Goal: Transaction & Acquisition: Purchase product/service

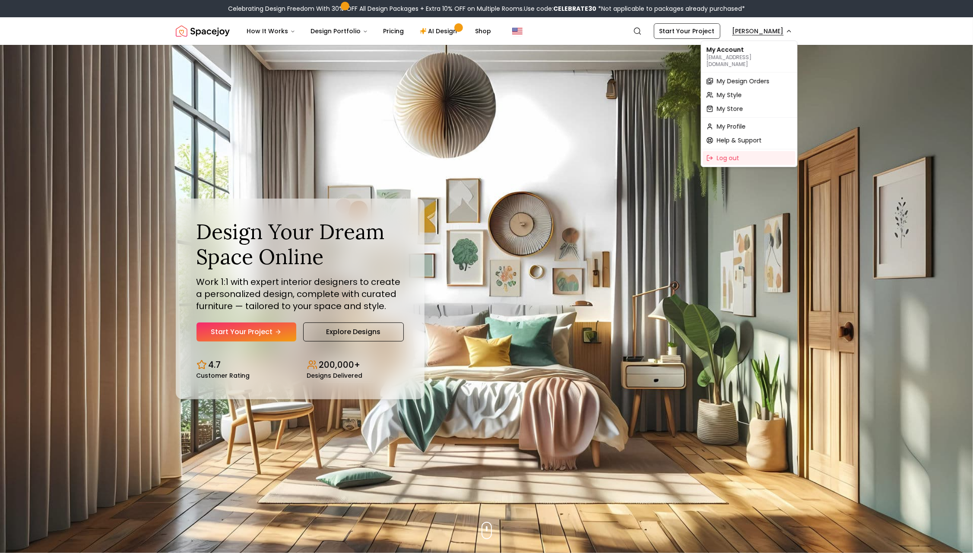
click at [729, 77] on span "My Design Orders" at bounding box center [743, 81] width 53 height 9
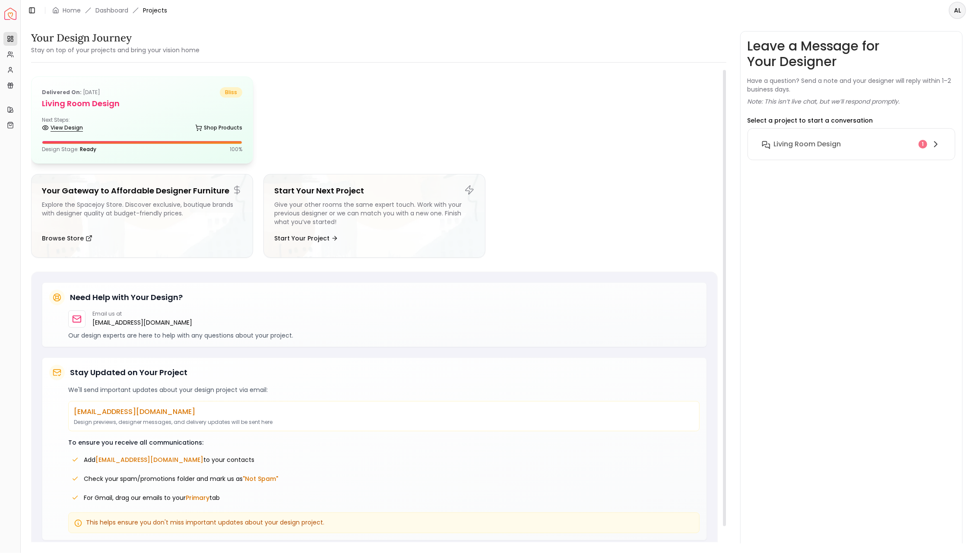
click at [57, 127] on link "View Design" at bounding box center [62, 128] width 41 height 12
click at [224, 130] on link "Shop Products" at bounding box center [218, 128] width 47 height 12
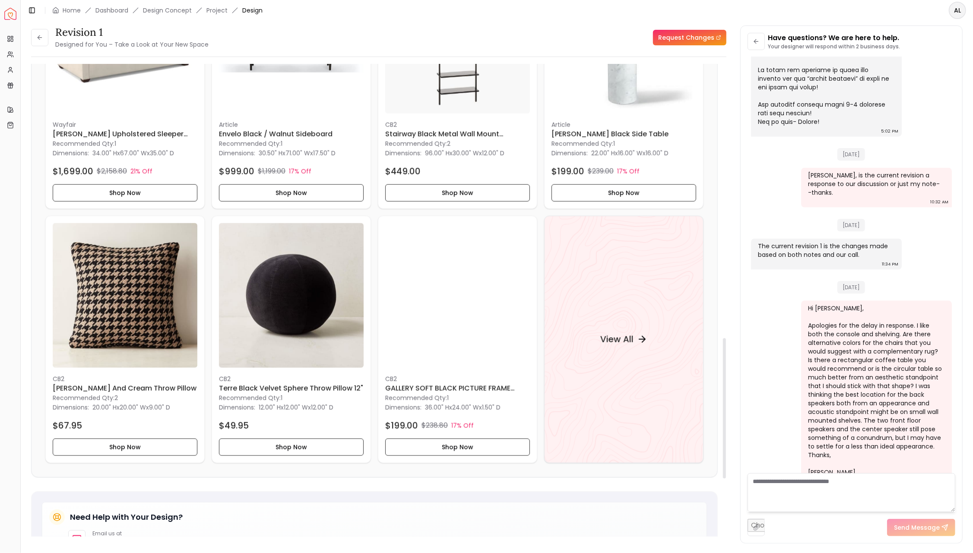
scroll to position [923, 0]
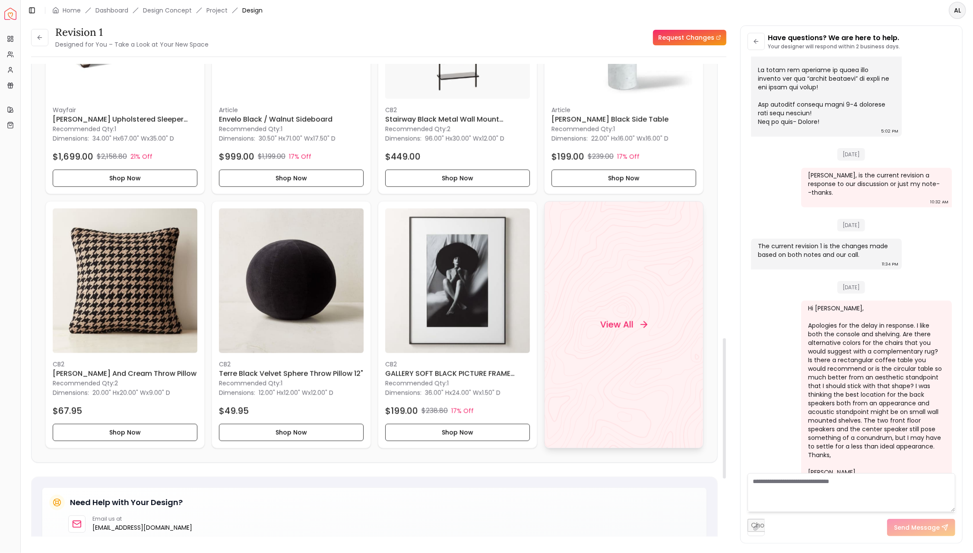
click at [630, 323] on h4 "View All" at bounding box center [616, 325] width 33 height 12
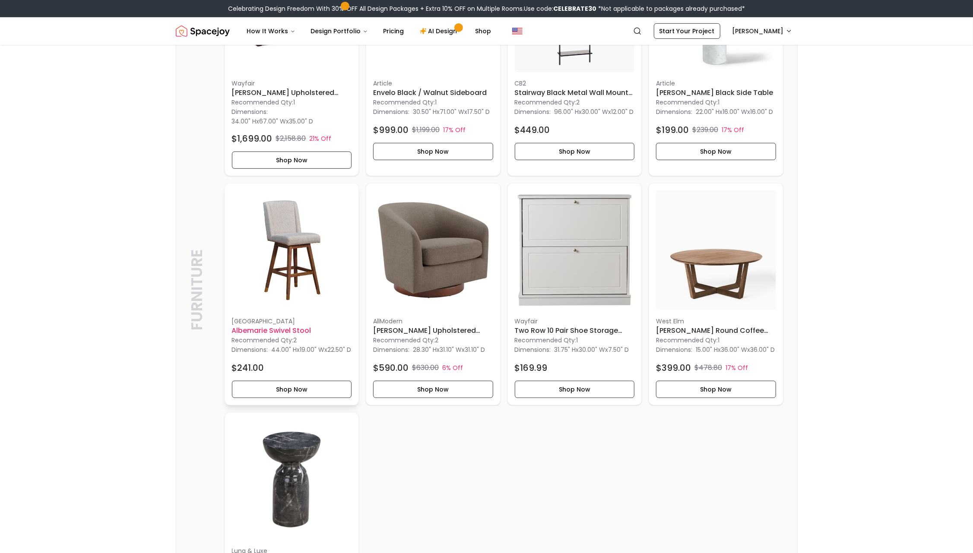
scroll to position [359, 0]
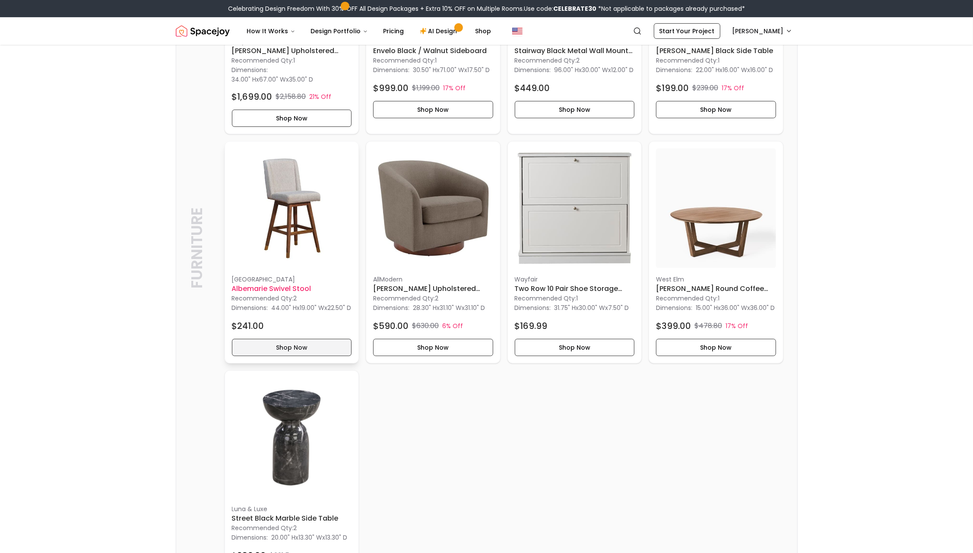
click at [275, 356] on button "Shop Now" at bounding box center [292, 347] width 120 height 17
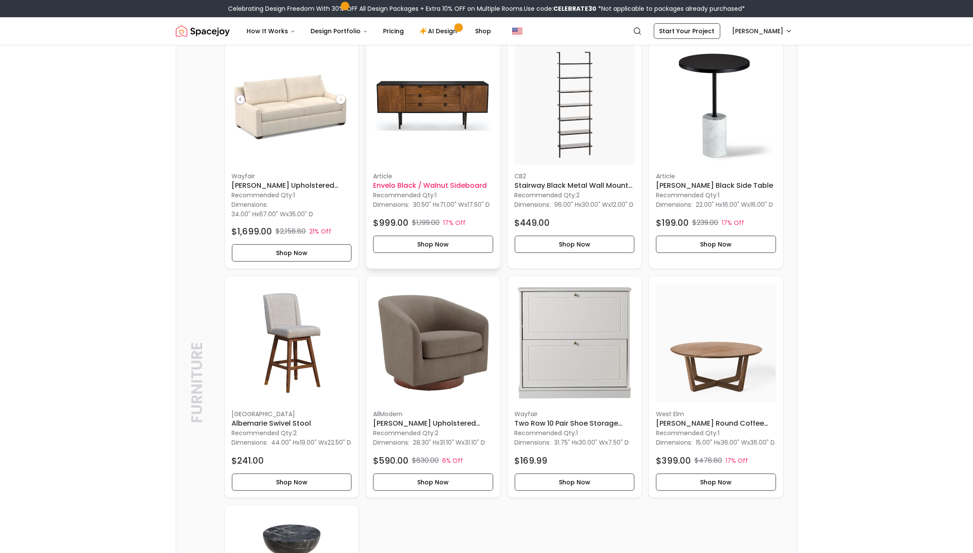
scroll to position [0, 0]
